Goal: Entertainment & Leisure: Consume media (video, audio)

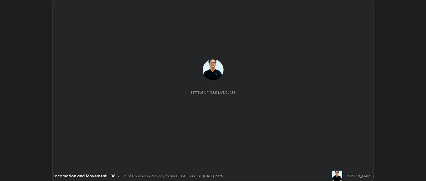
scroll to position [181, 426]
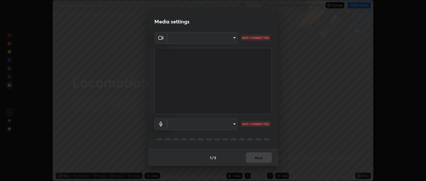
type input "bcb9d7dafccbd8d00e6ada9b6dd7e52ba20ca67bbbba0d0563dd421ab33f40a5"
type input "default"
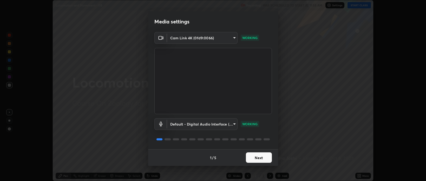
click at [262, 156] on button "Next" at bounding box center [259, 157] width 26 height 10
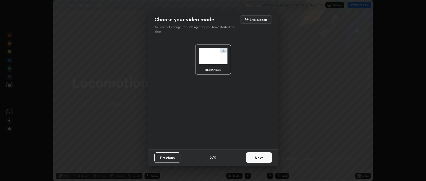
click at [260, 157] on button "Next" at bounding box center [259, 157] width 26 height 10
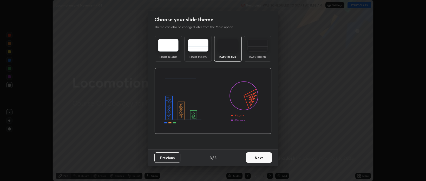
click at [260, 157] on button "Next" at bounding box center [259, 157] width 26 height 10
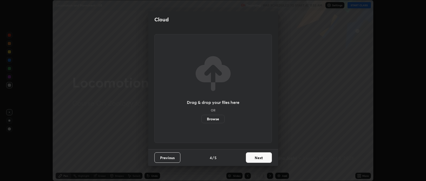
click at [262, 158] on button "Next" at bounding box center [259, 157] width 26 height 10
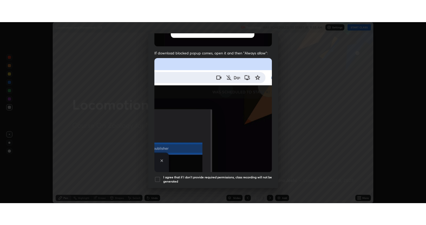
scroll to position [105, 0]
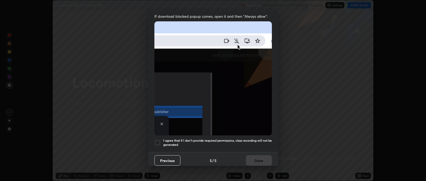
click at [158, 140] on div at bounding box center [157, 142] width 6 height 6
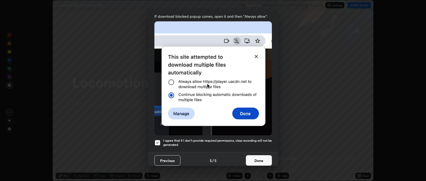
click at [255, 158] on button "Done" at bounding box center [259, 160] width 26 height 10
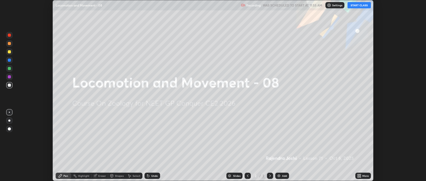
click at [359, 6] on button "START CLASS" at bounding box center [359, 5] width 23 height 6
click at [360, 174] on icon at bounding box center [360, 174] width 1 height 1
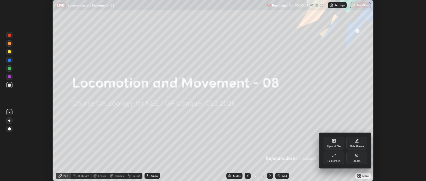
click at [335, 158] on div "Full screen" at bounding box center [334, 157] width 21 height 12
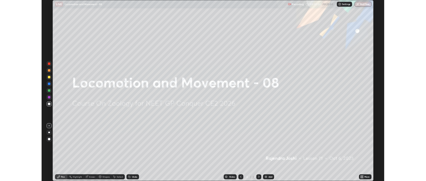
scroll to position [225, 426]
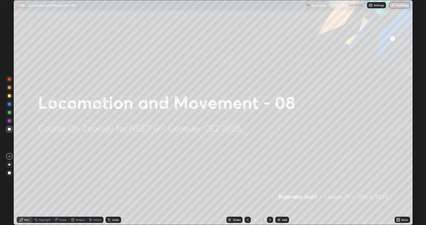
click at [399, 180] on icon at bounding box center [399, 218] width 1 height 1
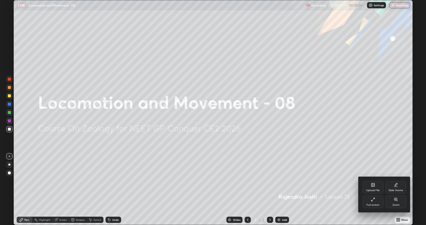
click at [371, 180] on div "Full screen" at bounding box center [373, 204] width 13 height 3
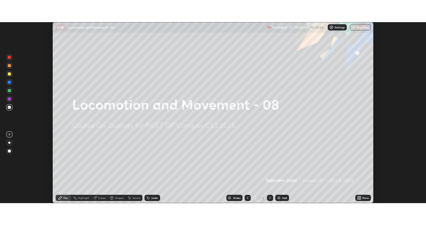
scroll to position [25825, 25579]
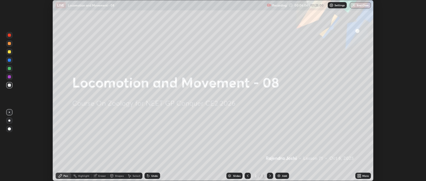
click at [358, 174] on icon at bounding box center [358, 174] width 1 height 1
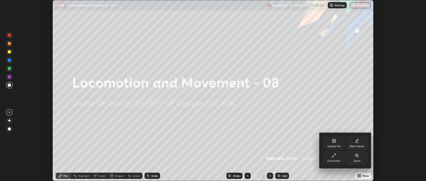
click at [338, 158] on div "Full screen" at bounding box center [334, 157] width 21 height 12
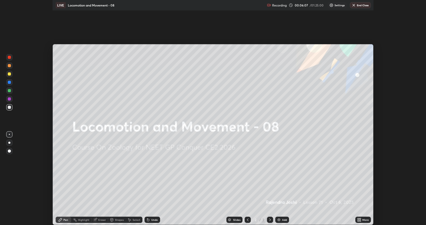
scroll to position [225, 426]
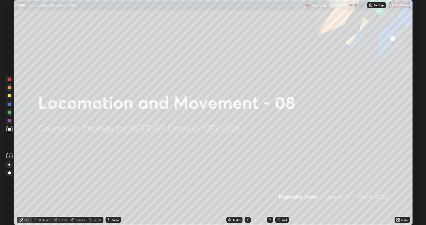
click at [279, 180] on img at bounding box center [279, 219] width 4 height 4
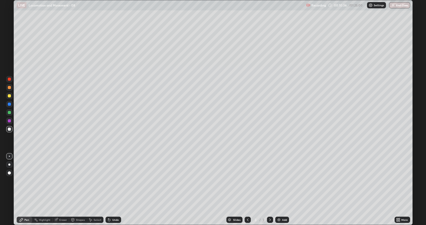
click at [9, 79] on div at bounding box center [9, 78] width 3 height 3
click at [113, 180] on div "Undo" at bounding box center [114, 219] width 16 height 6
click at [114, 180] on div "Undo" at bounding box center [115, 219] width 7 height 3
click at [115, 180] on div "Undo" at bounding box center [115, 219] width 7 height 3
click at [114, 180] on div "Undo" at bounding box center [115, 219] width 7 height 3
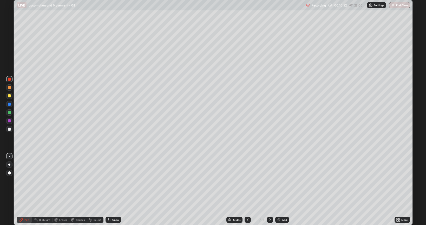
click at [113, 180] on div "Undo" at bounding box center [114, 219] width 16 height 6
click at [112, 180] on div "Undo" at bounding box center [114, 219] width 16 height 6
click at [111, 180] on div "Undo" at bounding box center [114, 219] width 16 height 6
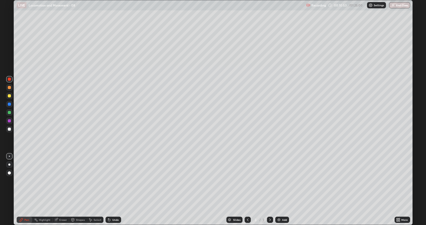
click at [110, 180] on div "Undo" at bounding box center [114, 219] width 16 height 6
click at [9, 131] on div at bounding box center [9, 129] width 6 height 6
click at [8, 95] on div at bounding box center [9, 95] width 3 height 3
click at [280, 180] on img at bounding box center [279, 219] width 4 height 4
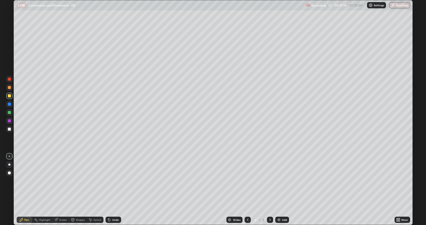
click at [10, 129] on div at bounding box center [9, 128] width 3 height 3
click at [8, 79] on div at bounding box center [9, 78] width 3 height 3
click at [9, 130] on div at bounding box center [9, 128] width 3 height 3
click at [278, 180] on div "Add" at bounding box center [282, 219] width 14 height 6
click at [116, 180] on div "Undo" at bounding box center [115, 219] width 7 height 3
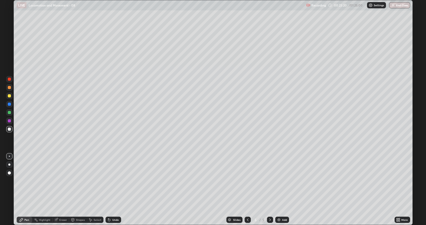
click at [114, 180] on div "Undo" at bounding box center [115, 219] width 7 height 3
click at [10, 78] on div at bounding box center [9, 78] width 3 height 3
click at [9, 129] on div at bounding box center [9, 128] width 3 height 3
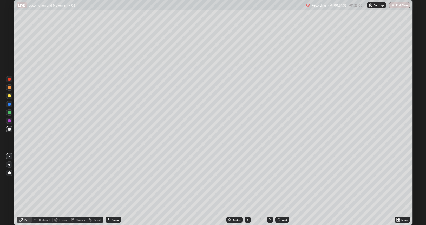
click at [9, 96] on div at bounding box center [9, 95] width 3 height 3
click at [11, 129] on div at bounding box center [9, 128] width 3 height 3
click at [8, 105] on div at bounding box center [9, 103] width 3 height 3
click at [10, 129] on div at bounding box center [9, 128] width 3 height 3
click at [11, 105] on div at bounding box center [9, 104] width 6 height 6
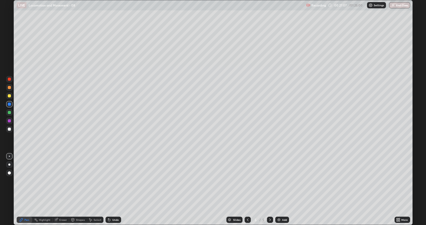
click at [9, 80] on div at bounding box center [9, 78] width 3 height 3
click at [8, 113] on div at bounding box center [9, 112] width 3 height 3
click at [285, 180] on div "Add" at bounding box center [284, 219] width 5 height 3
click at [61, 180] on div "Eraser" at bounding box center [63, 219] width 8 height 3
click at [26, 180] on div "Pen" at bounding box center [25, 219] width 16 height 6
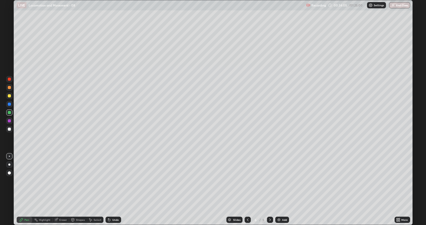
click at [10, 121] on div at bounding box center [9, 120] width 3 height 3
click at [10, 129] on div at bounding box center [9, 128] width 3 height 3
click at [9, 112] on div at bounding box center [9, 112] width 3 height 3
click at [10, 95] on div at bounding box center [9, 95] width 3 height 3
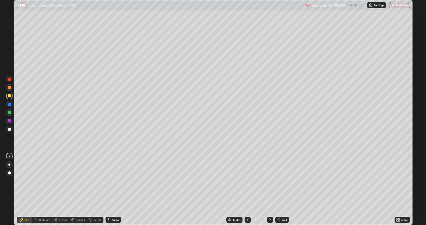
click at [9, 129] on div at bounding box center [9, 128] width 3 height 3
click at [113, 180] on div "Undo" at bounding box center [115, 219] width 7 height 3
click at [112, 180] on div "Undo" at bounding box center [114, 219] width 16 height 6
click at [111, 180] on icon at bounding box center [109, 219] width 4 height 4
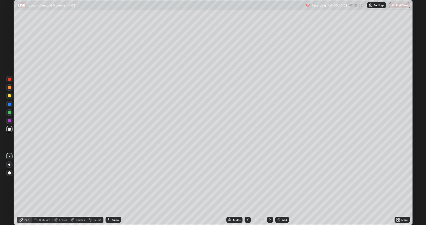
click at [277, 180] on img at bounding box center [279, 219] width 4 height 4
click at [286, 180] on div "Add" at bounding box center [284, 219] width 5 height 3
click at [10, 96] on div at bounding box center [9, 95] width 3 height 3
click at [10, 130] on div at bounding box center [9, 128] width 3 height 3
click at [9, 93] on div at bounding box center [9, 96] width 6 height 6
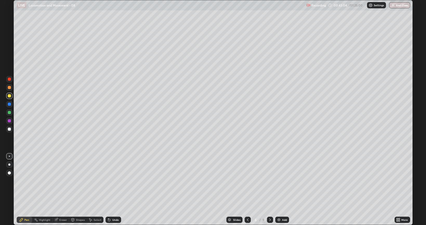
click at [9, 79] on div at bounding box center [9, 78] width 3 height 3
click at [10, 164] on div at bounding box center [9, 164] width 2 height 2
click at [9, 156] on div at bounding box center [9, 156] width 1 height 1
click at [11, 126] on div at bounding box center [9, 129] width 6 height 8
click at [9, 127] on div at bounding box center [9, 129] width 6 height 6
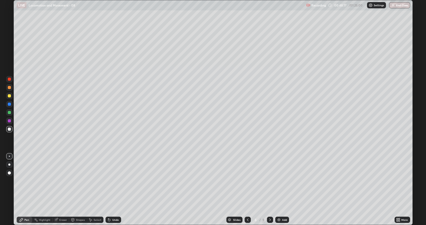
click at [114, 180] on div "Undo" at bounding box center [115, 219] width 7 height 3
click at [112, 180] on div "Undo" at bounding box center [115, 219] width 7 height 3
click at [10, 96] on div at bounding box center [9, 95] width 3 height 3
click at [281, 180] on div "Add" at bounding box center [282, 219] width 14 height 6
click at [12, 113] on div at bounding box center [9, 112] width 6 height 6
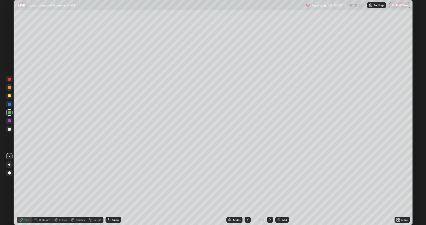
click at [9, 103] on div at bounding box center [9, 103] width 3 height 3
click at [10, 79] on div at bounding box center [9, 78] width 3 height 3
click at [114, 180] on div "Undo" at bounding box center [115, 219] width 7 height 3
click at [114, 180] on div "Undo" at bounding box center [114, 219] width 16 height 6
click at [9, 94] on div at bounding box center [9, 96] width 6 height 6
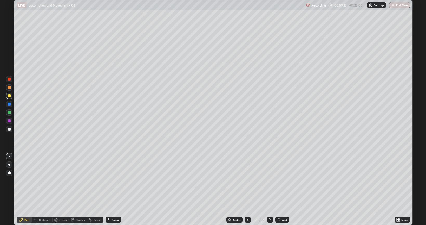
click at [7, 126] on div at bounding box center [9, 129] width 6 height 8
click at [9, 112] on div at bounding box center [9, 112] width 3 height 3
click at [10, 120] on div at bounding box center [9, 120] width 3 height 3
click at [9, 104] on div at bounding box center [9, 103] width 3 height 3
click at [9, 87] on div at bounding box center [9, 87] width 3 height 3
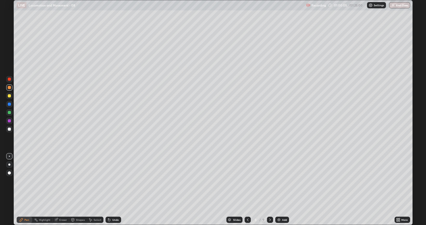
click at [9, 105] on div at bounding box center [9, 103] width 3 height 3
click at [10, 96] on div at bounding box center [9, 95] width 3 height 3
click at [10, 128] on div at bounding box center [9, 128] width 3 height 3
click at [8, 113] on div at bounding box center [9, 112] width 3 height 3
click at [8, 121] on div at bounding box center [9, 120] width 3 height 3
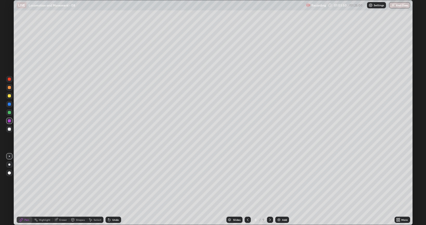
click at [9, 104] on div at bounding box center [9, 103] width 3 height 3
click at [9, 128] on div at bounding box center [9, 128] width 3 height 3
click at [8, 112] on div at bounding box center [9, 112] width 3 height 3
click at [9, 121] on div at bounding box center [9, 120] width 3 height 3
click at [11, 130] on div at bounding box center [9, 128] width 3 height 3
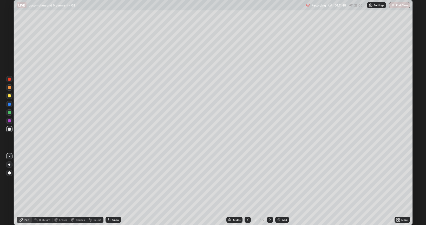
click at [283, 180] on div "Add" at bounding box center [284, 219] width 5 height 3
click at [9, 112] on div at bounding box center [9, 112] width 3 height 3
click at [9, 128] on div at bounding box center [9, 128] width 3 height 3
click at [10, 104] on div at bounding box center [9, 103] width 3 height 3
click at [8, 112] on div at bounding box center [9, 112] width 3 height 3
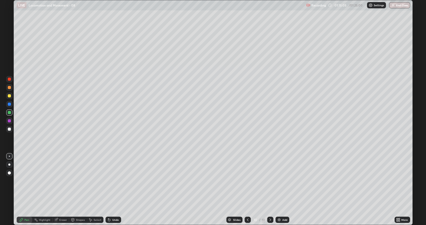
click at [9, 112] on div at bounding box center [9, 112] width 3 height 3
click at [9, 129] on div at bounding box center [9, 128] width 3 height 3
click at [9, 120] on div at bounding box center [9, 120] width 3 height 3
click at [10, 105] on div at bounding box center [9, 103] width 3 height 3
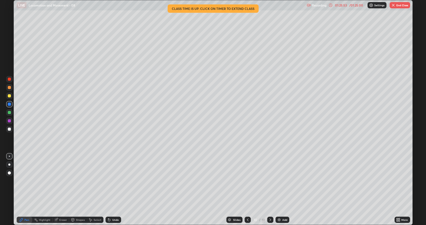
click at [400, 5] on button "End Class" at bounding box center [400, 5] width 21 height 6
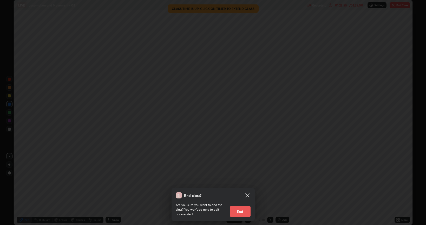
click at [246, 180] on button "End" at bounding box center [240, 211] width 21 height 10
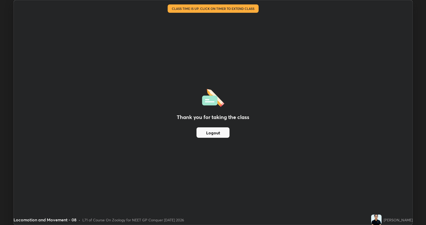
click at [222, 131] on button "Logout" at bounding box center [213, 132] width 33 height 10
